Goal: Navigation & Orientation: Find specific page/section

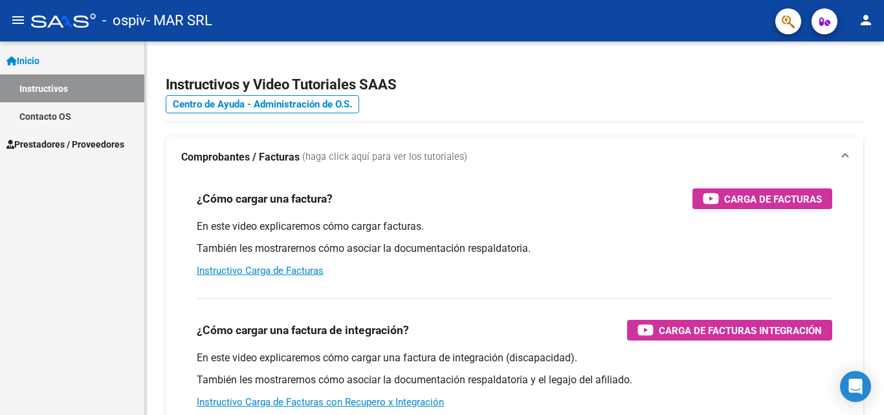
click at [868, 17] on mat-icon "person" at bounding box center [866, 20] width 16 height 16
click at [856, 56] on button "person Mi Perfil" at bounding box center [839, 54] width 79 height 31
click at [856, 56] on div "Instructivos y Video Tutoriales SAAS Centro de Ayuda - Administración de O.S. C…" at bounding box center [514, 324] width 739 height 567
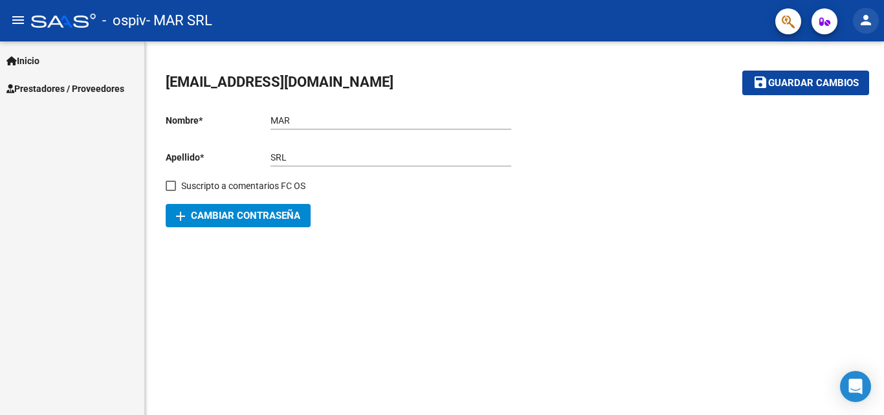
click at [861, 17] on mat-icon "person" at bounding box center [866, 20] width 16 height 16
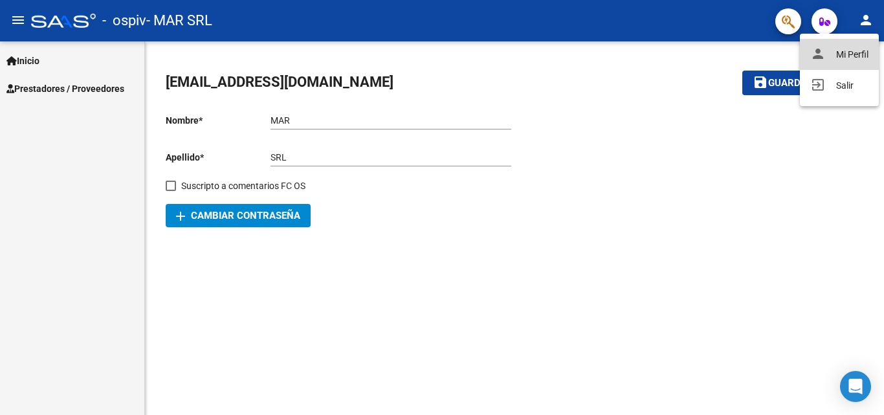
click at [859, 53] on button "person Mi Perfil" at bounding box center [839, 54] width 79 height 31
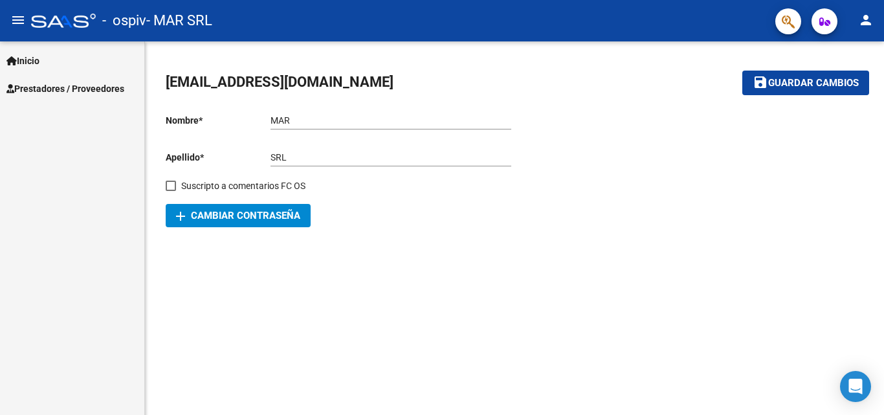
click at [303, 121] on input "MAR" at bounding box center [390, 120] width 241 height 11
click at [863, 21] on mat-icon "person" at bounding box center [866, 20] width 16 height 16
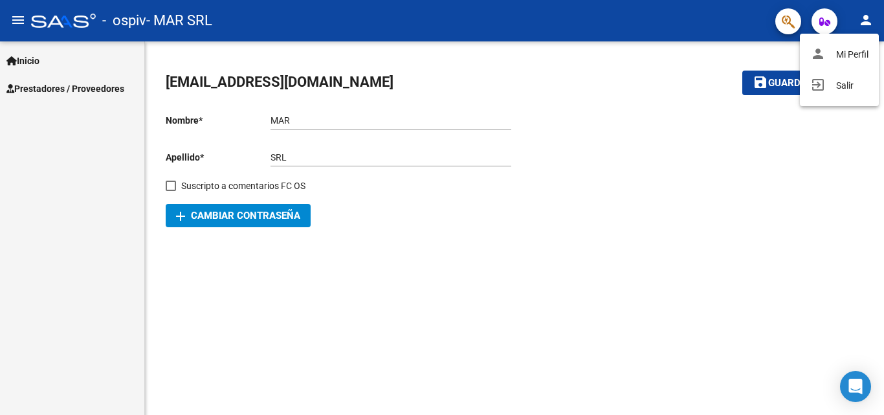
click at [852, 225] on div at bounding box center [442, 207] width 884 height 415
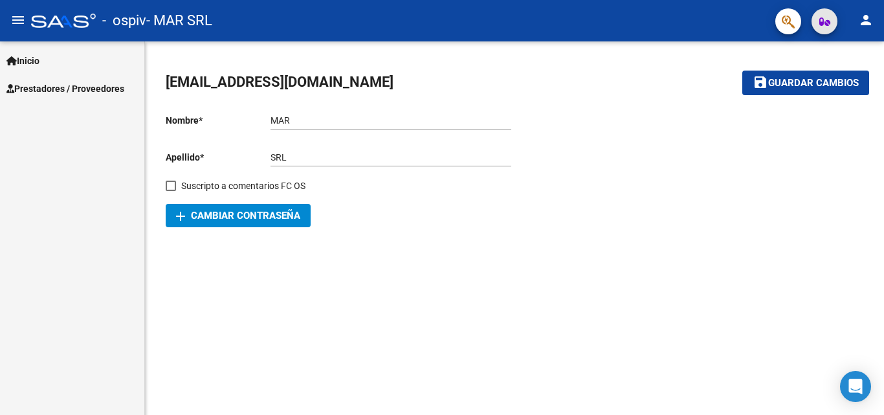
click at [818, 21] on button "button" at bounding box center [824, 21] width 26 height 26
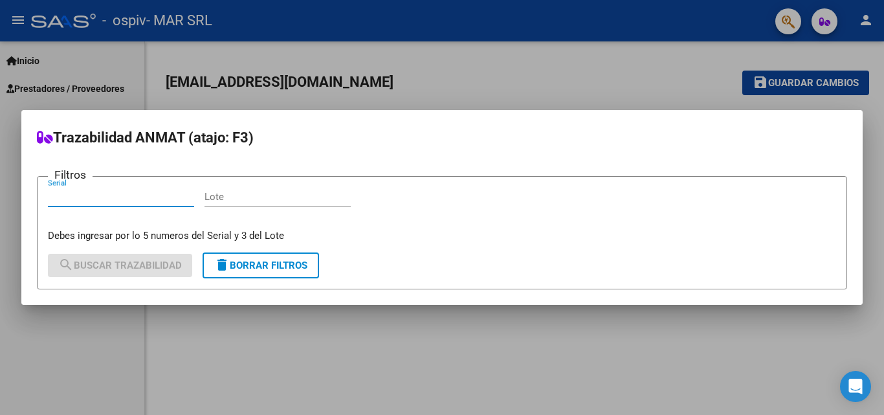
click at [657, 50] on div at bounding box center [442, 207] width 884 height 415
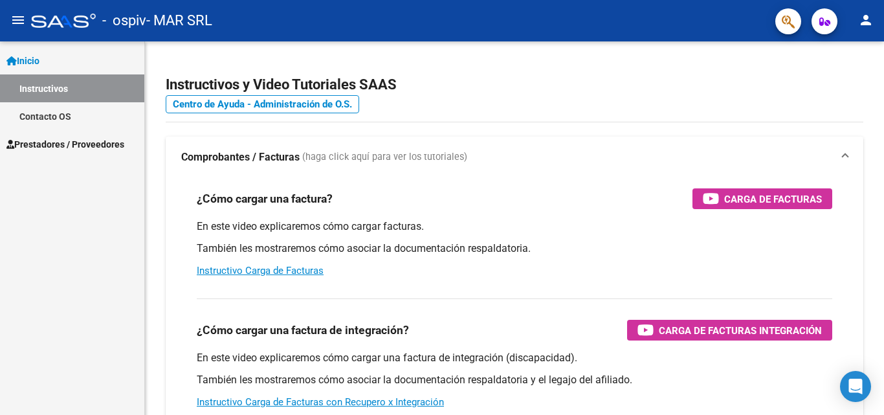
click at [31, 21] on div at bounding box center [63, 21] width 65 height 14
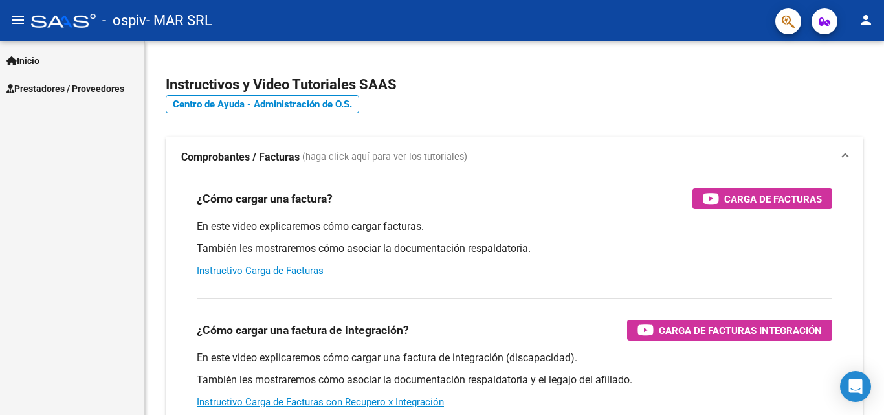
click at [22, 22] on mat-icon "menu" at bounding box center [18, 20] width 16 height 16
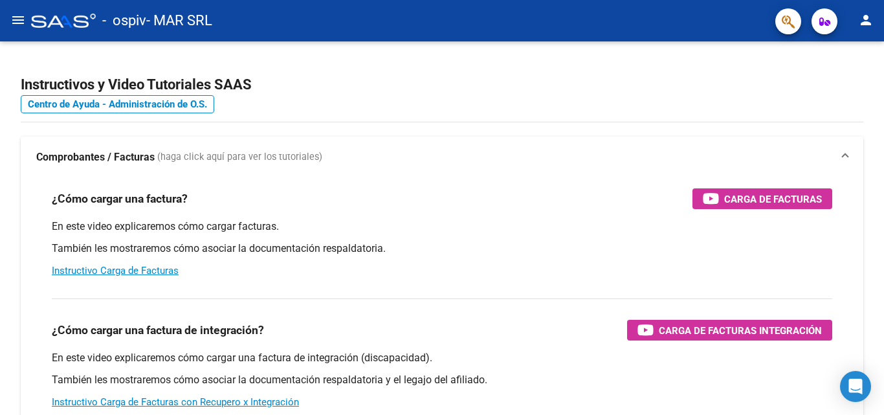
click at [22, 22] on mat-icon "menu" at bounding box center [18, 20] width 16 height 16
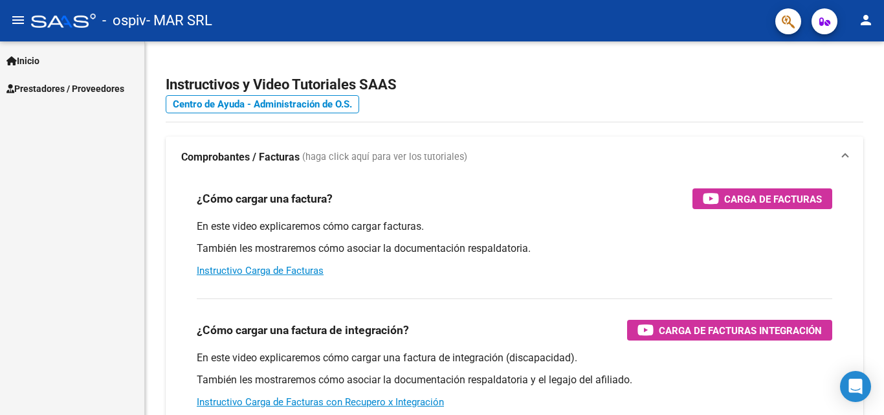
click at [54, 64] on link "Inicio" at bounding box center [72, 61] width 144 height 28
click at [106, 82] on span "Prestadores / Proveedores" at bounding box center [65, 89] width 118 height 14
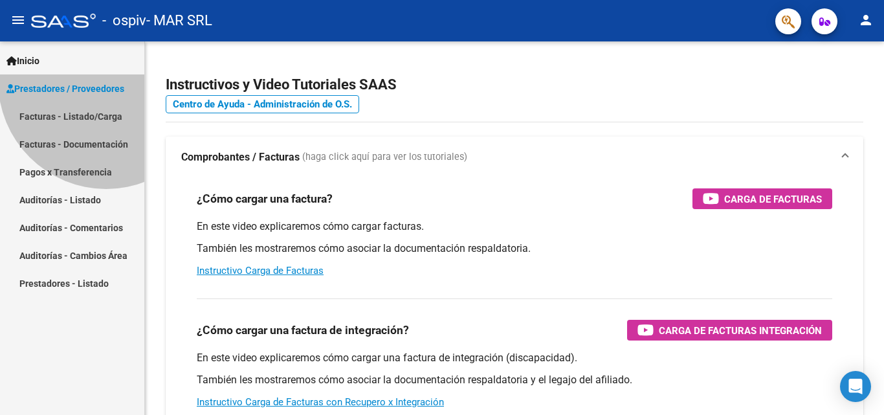
click at [106, 82] on span "Prestadores / Proveedores" at bounding box center [65, 89] width 118 height 14
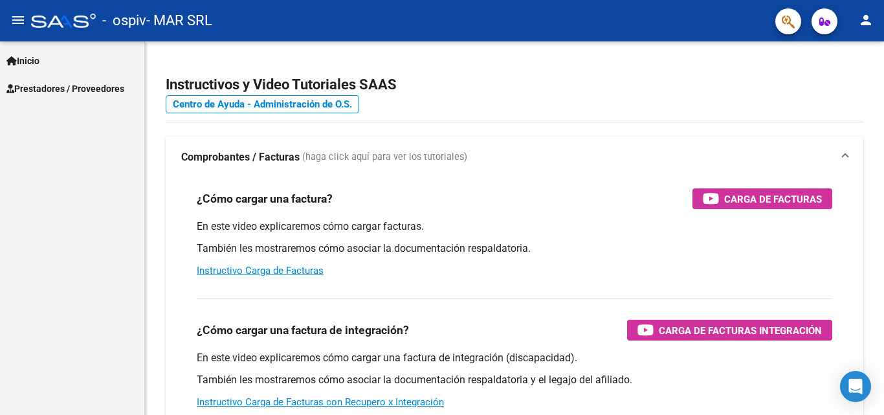
click at [106, 82] on span "Prestadores / Proveedores" at bounding box center [65, 89] width 118 height 14
